Goal: Task Accomplishment & Management: Go to known website

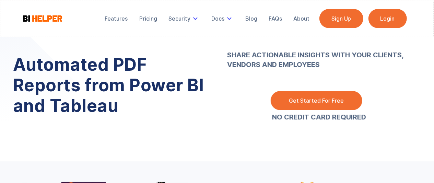
click at [395, 17] on link "Login" at bounding box center [388, 18] width 38 height 19
click at [392, 16] on link "Login" at bounding box center [388, 18] width 38 height 19
